Goal: Task Accomplishment & Management: Use online tool/utility

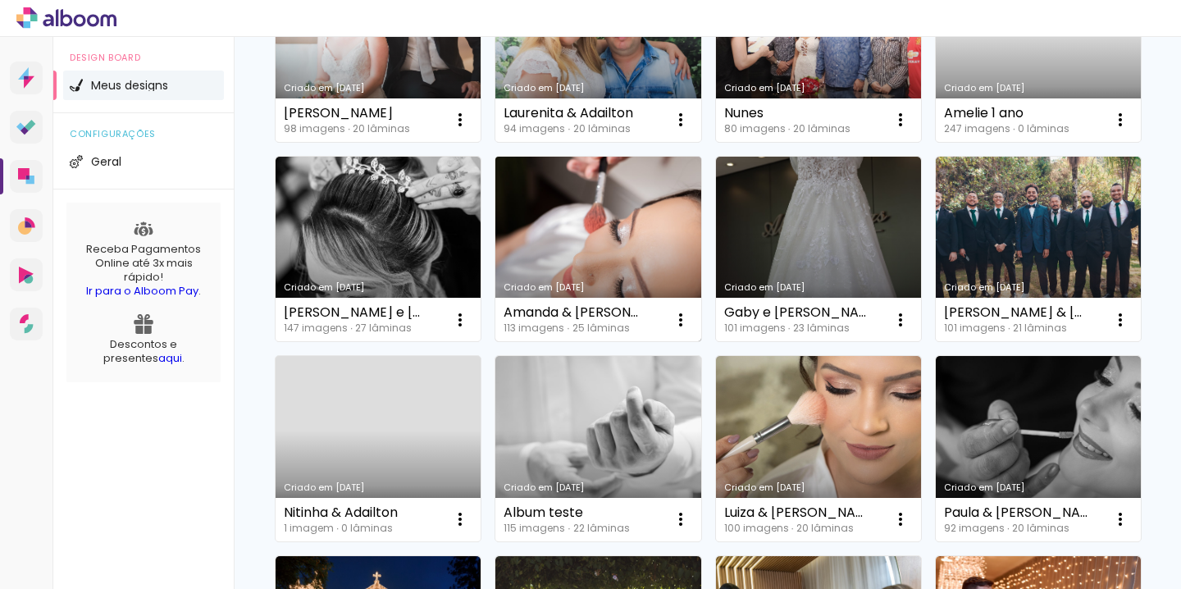
scroll to position [258, 0]
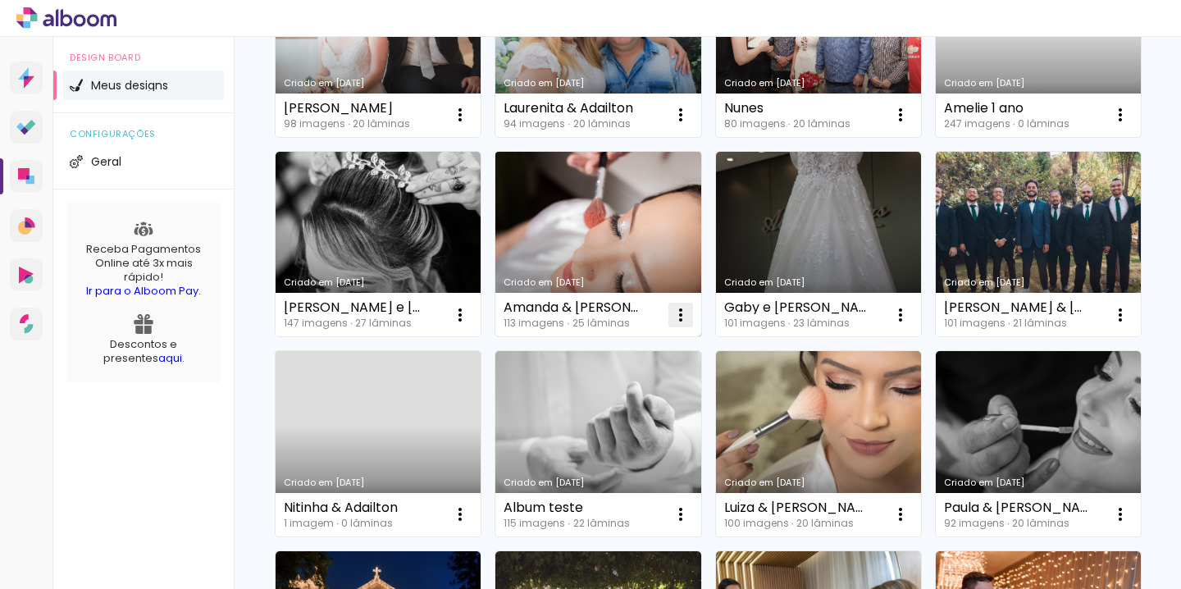
click at [470, 125] on iron-icon at bounding box center [460, 115] width 20 height 20
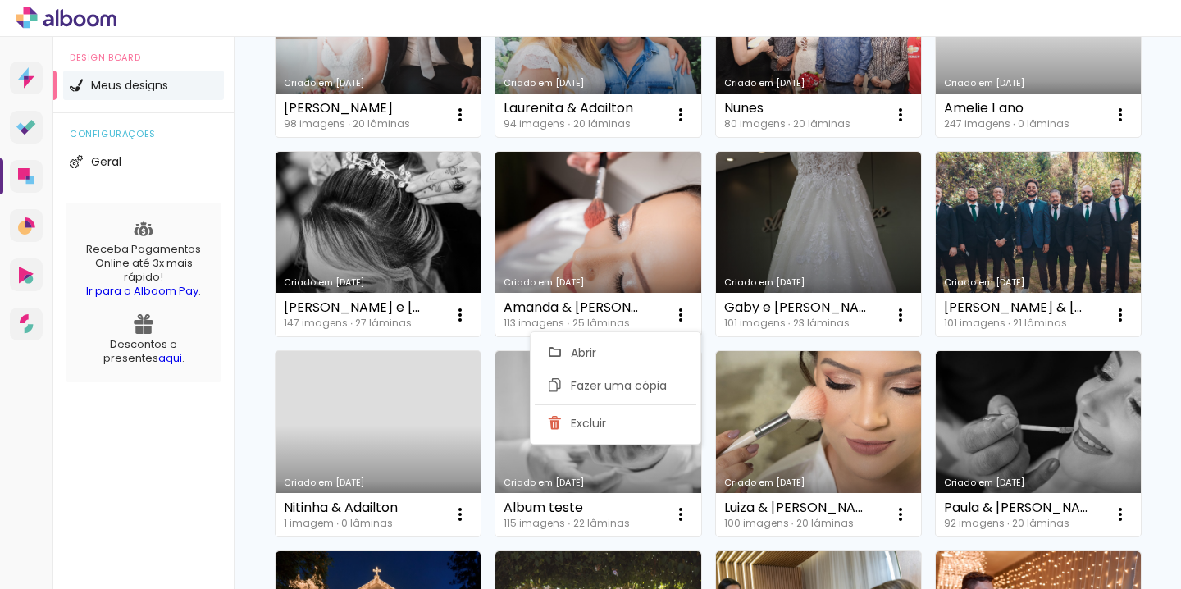
click at [645, 230] on link "Criado em [DATE]" at bounding box center [597, 244] width 205 height 185
